Goal: Information Seeking & Learning: Learn about a topic

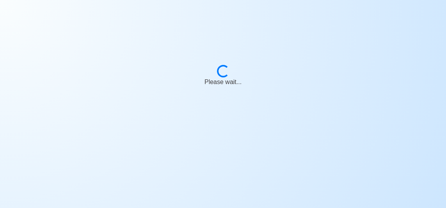
scroll to position [37, 0]
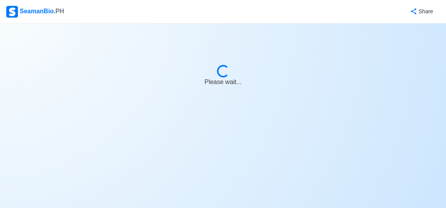
select select "Oiler"
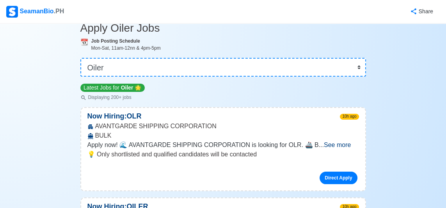
scroll to position [0, 0]
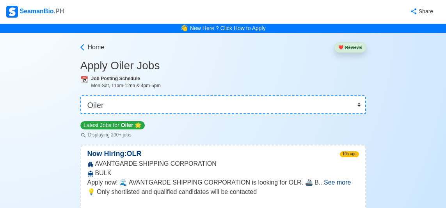
click at [345, 183] on span "See more" at bounding box center [337, 182] width 27 height 7
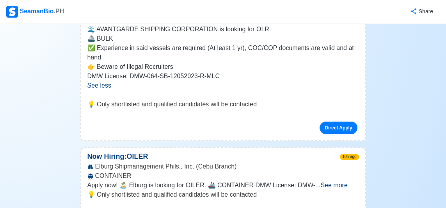
scroll to position [162, 0]
click at [347, 187] on span "See more" at bounding box center [334, 185] width 27 height 7
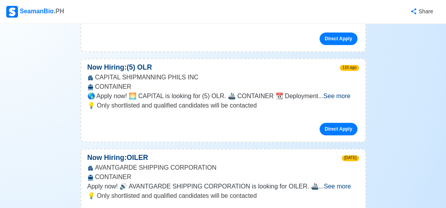
scroll to position [486, 0]
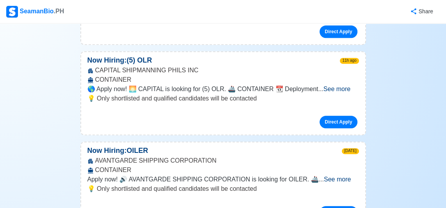
click at [344, 178] on span "See more" at bounding box center [337, 179] width 27 height 7
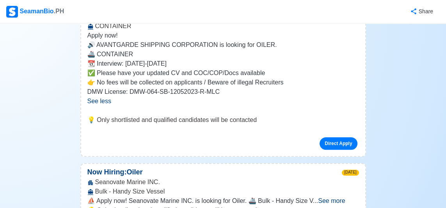
scroll to position [630, 0]
click at [345, 198] on span "See more" at bounding box center [331, 200] width 27 height 7
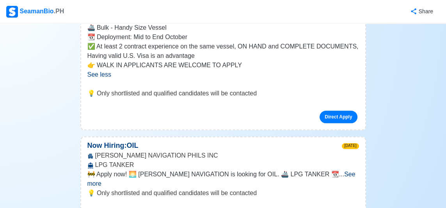
scroll to position [821, 0]
click at [351, 172] on span "See more" at bounding box center [221, 178] width 268 height 16
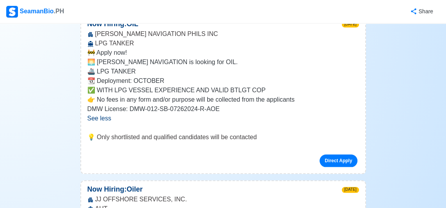
scroll to position [946, 0]
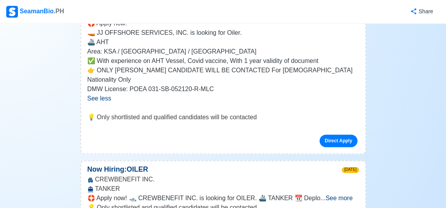
scroll to position [1172, 0]
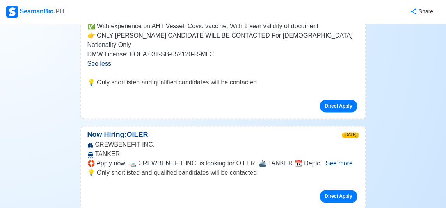
click at [347, 160] on span "See more" at bounding box center [339, 163] width 27 height 7
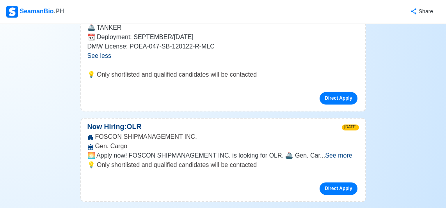
scroll to position [1327, 0]
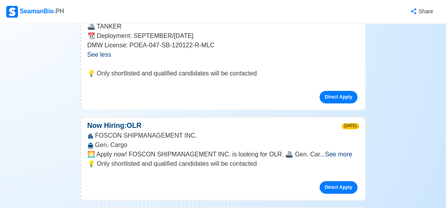
click at [345, 151] on span "See more" at bounding box center [338, 154] width 27 height 7
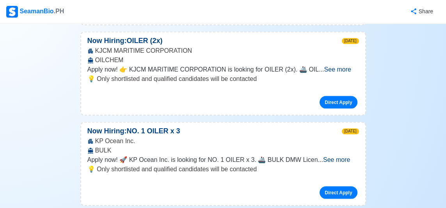
scroll to position [1729, 0]
click at [346, 156] on span "See more" at bounding box center [336, 159] width 27 height 7
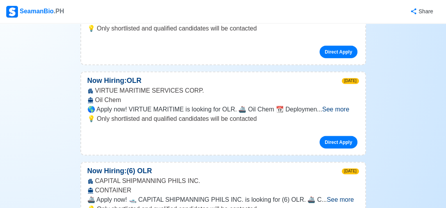
scroll to position [2002, 0]
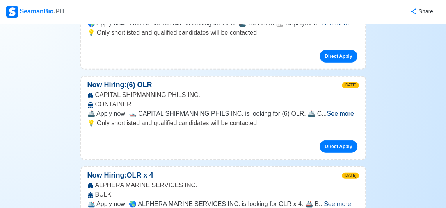
click at [341, 200] on span "See more" at bounding box center [337, 203] width 27 height 7
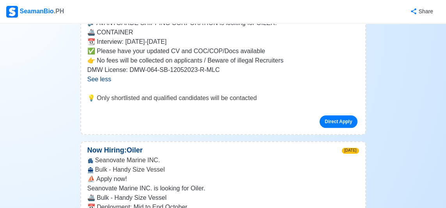
scroll to position [221, 0]
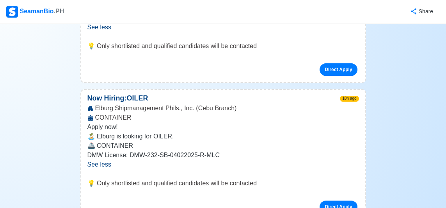
click at [41, 16] on div "SeamanBio .PH" at bounding box center [35, 12] width 58 height 12
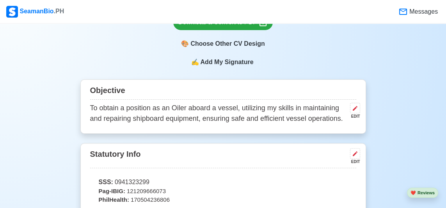
scroll to position [308, 0]
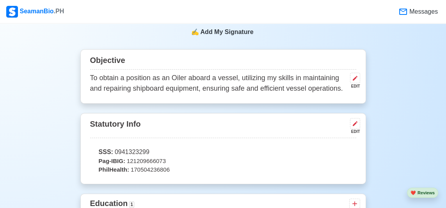
click at [419, 16] on span "Messages" at bounding box center [423, 11] width 30 height 9
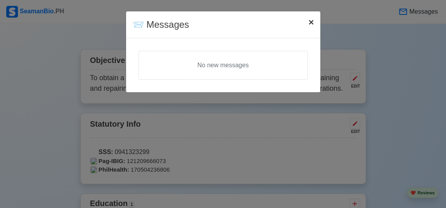
click at [312, 23] on span "×" at bounding box center [310, 22] width 5 height 11
